Goal: Task Accomplishment & Management: Use online tool/utility

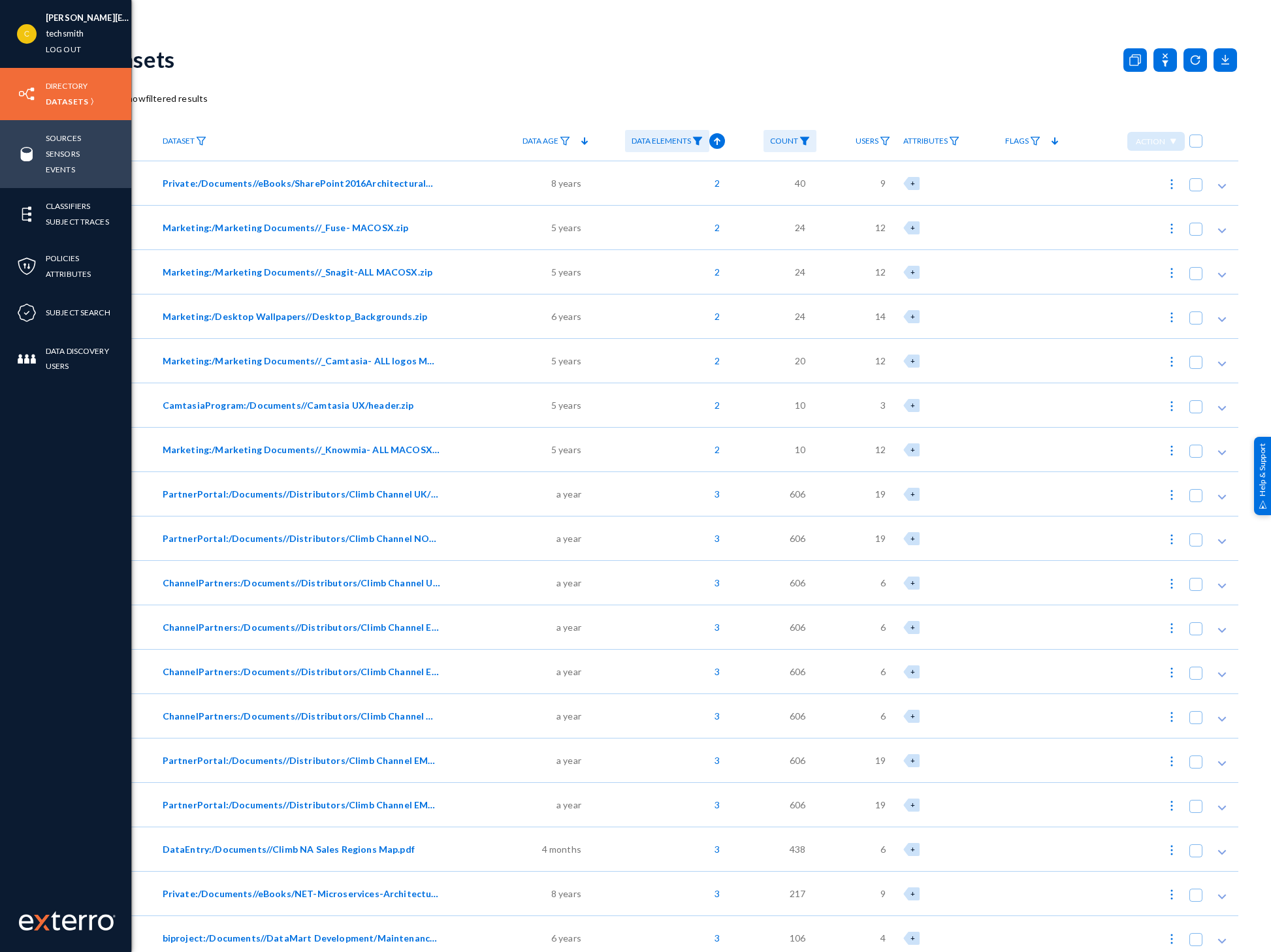
click at [24, 148] on img at bounding box center [27, 154] width 20 height 20
click at [62, 141] on link "Sources" at bounding box center [63, 139] width 35 height 15
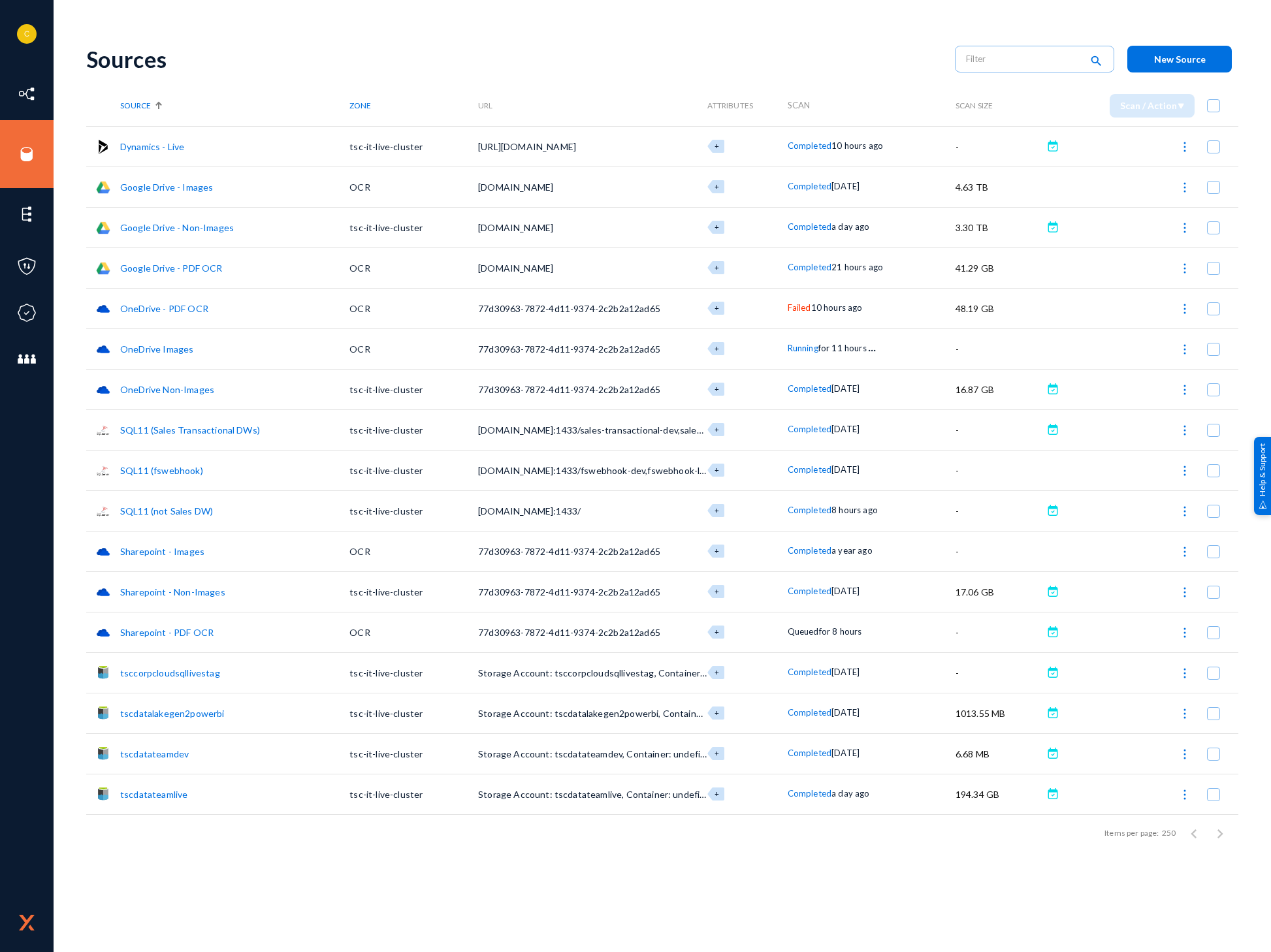
click at [806, 309] on span "Failed" at bounding box center [799, 307] width 24 height 10
click at [909, 77] on div at bounding box center [636, 476] width 1271 height 952
click at [1182, 307] on img at bounding box center [1185, 309] width 13 height 13
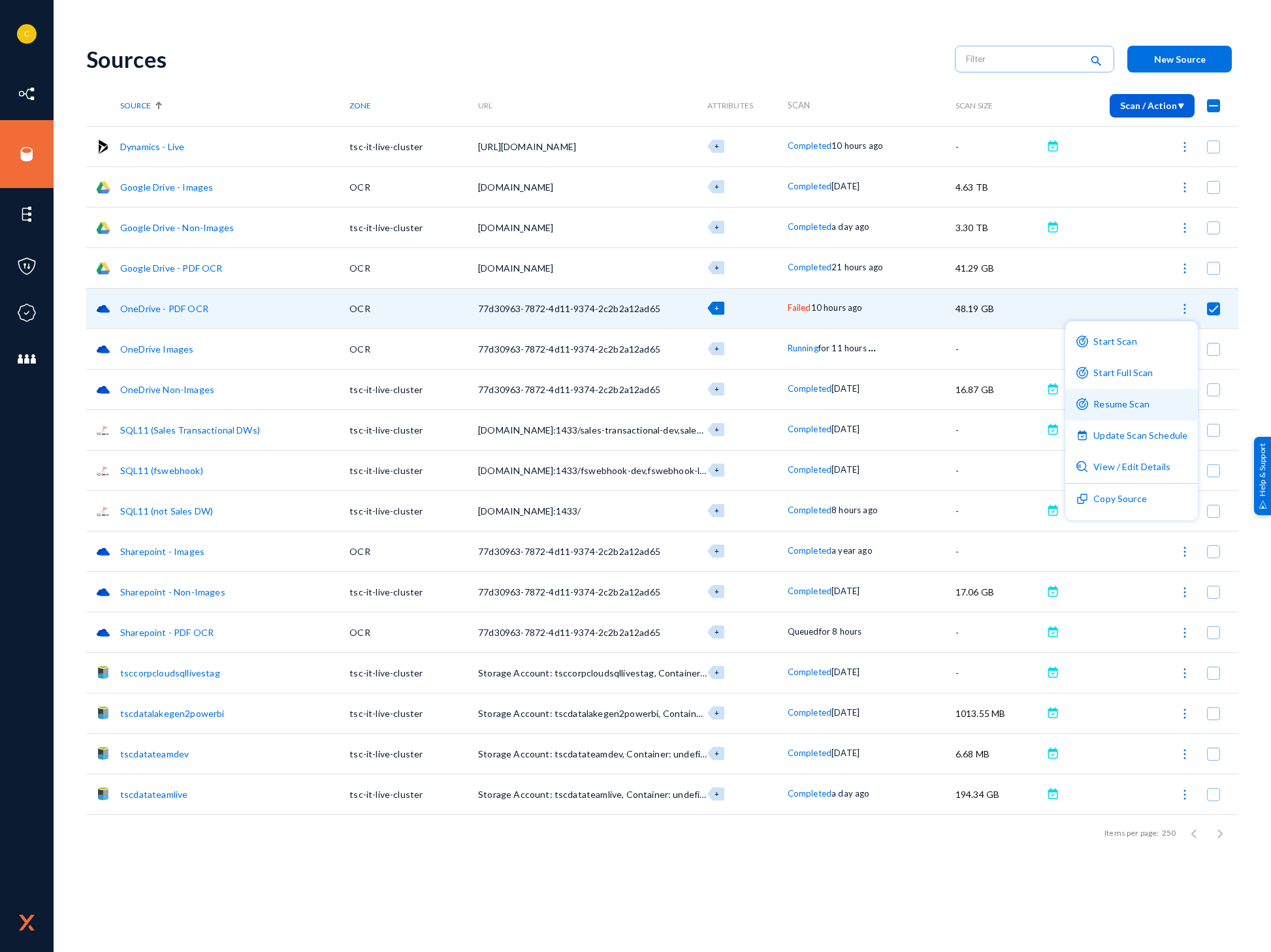
click at [1116, 408] on button "Resume Scan" at bounding box center [1131, 405] width 133 height 31
checkbox input "false"
